Goal: Find contact information: Find contact information

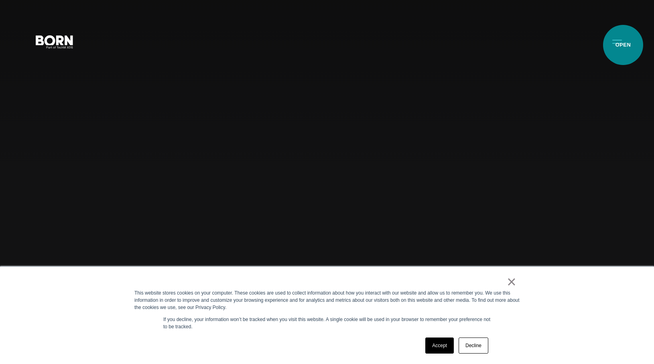
click at [622, 45] on button "Primary Menu" at bounding box center [616, 41] width 19 height 17
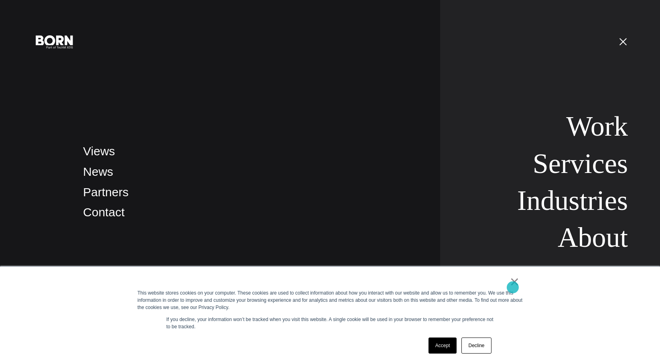
click at [513, 285] on link "×" at bounding box center [515, 281] width 10 height 7
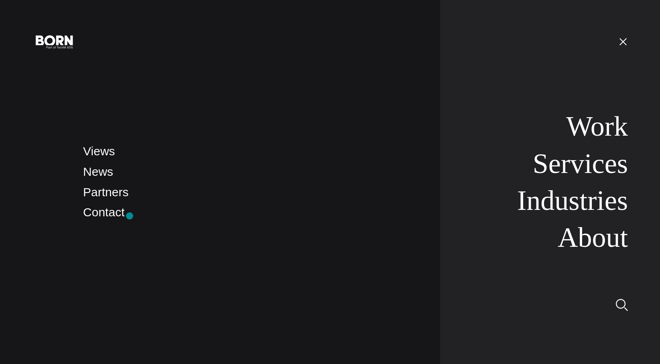
click at [128, 215] on li "Contact" at bounding box center [253, 212] width 341 height 19
click at [115, 195] on link "Partners" at bounding box center [105, 191] width 45 height 13
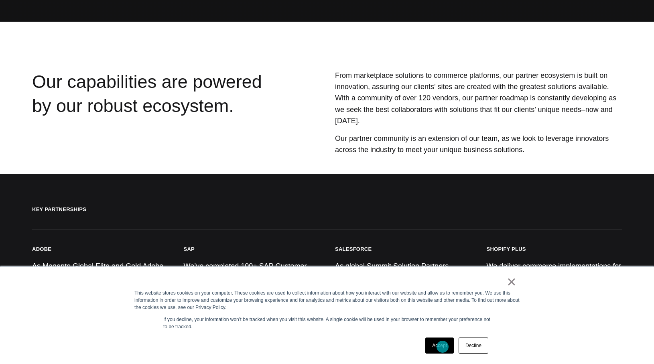
click at [442, 347] on link "Accept" at bounding box center [439, 345] width 28 height 16
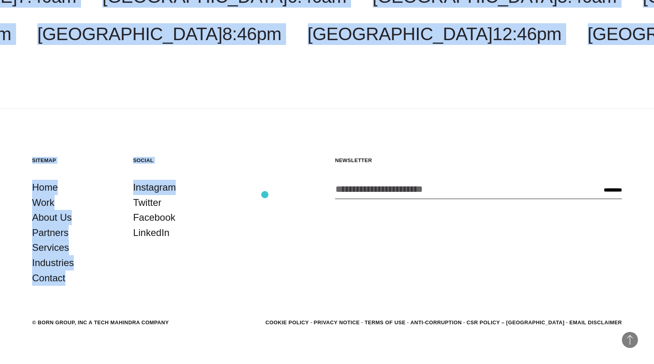
drag, startPoint x: 289, startPoint y: 216, endPoint x: 266, endPoint y: 177, distance: 44.8
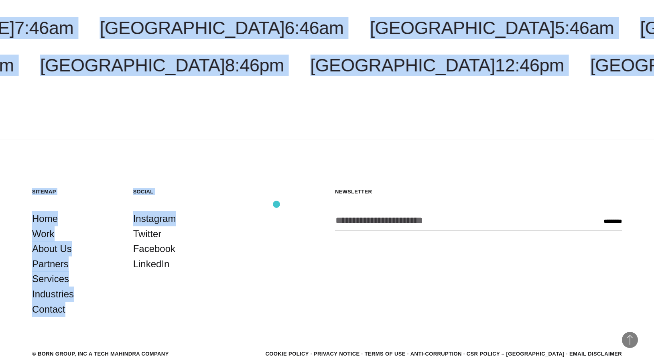
scroll to position [1506, 0]
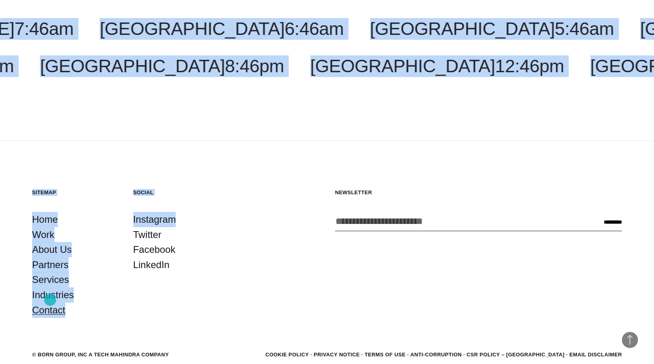
click at [50, 302] on link "Contact" at bounding box center [48, 309] width 33 height 15
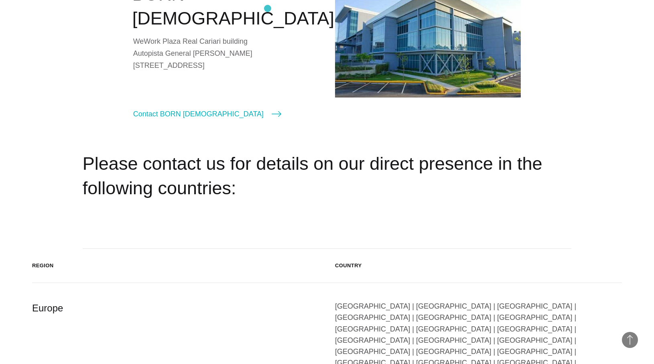
scroll to position [1155, 0]
